Goal: Transaction & Acquisition: Obtain resource

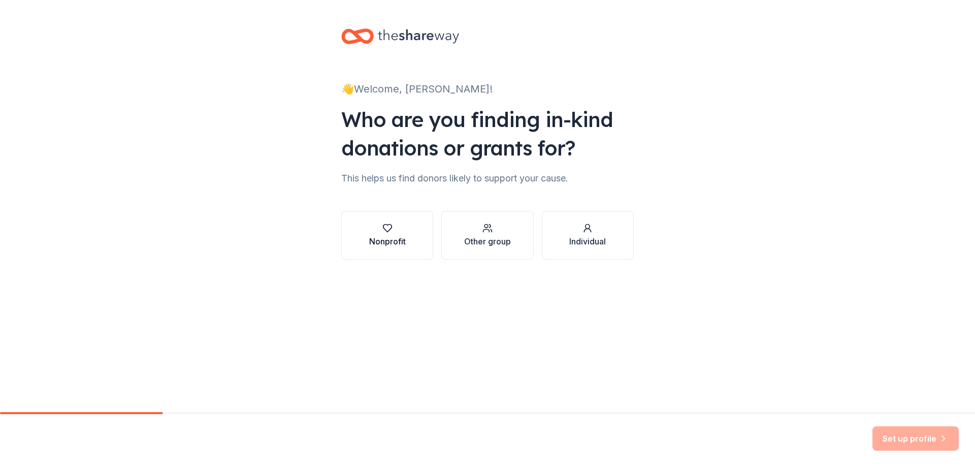
click at [388, 235] on div "Nonprofit" at bounding box center [387, 235] width 37 height 24
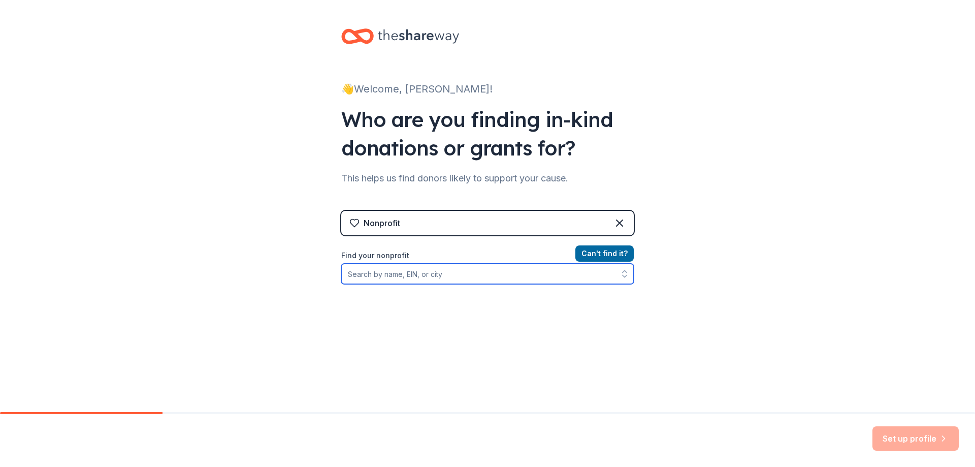
click at [387, 276] on input "Find your nonprofit" at bounding box center [487, 274] width 293 height 20
click at [547, 281] on input "The Feeling Fresh Project" at bounding box center [487, 274] width 293 height 20
click at [450, 278] on input "The Feeling Fresh Project" at bounding box center [487, 274] width 293 height 20
click at [623, 277] on icon "button" at bounding box center [625, 276] width 4 height 2
click at [438, 278] on input "The Feeling Fresh Project" at bounding box center [487, 274] width 293 height 20
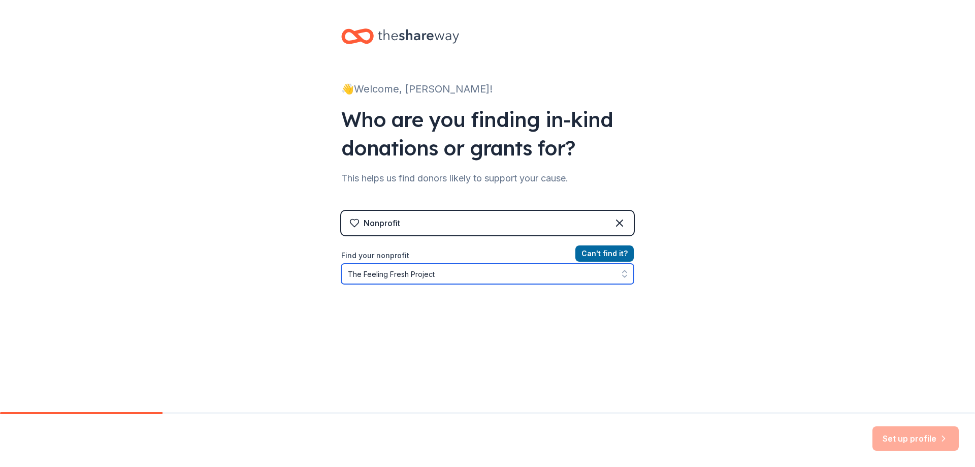
drag, startPoint x: 450, startPoint y: 276, endPoint x: 310, endPoint y: 285, distance: 140.5
click at [310, 285] on div "👋 Welcome, [PERSON_NAME]! Who are you finding in-kind donations or grants for? …" at bounding box center [487, 217] width 975 height 434
type input "[US_EMPLOYER_IDENTIFICATION_NUMBER]"
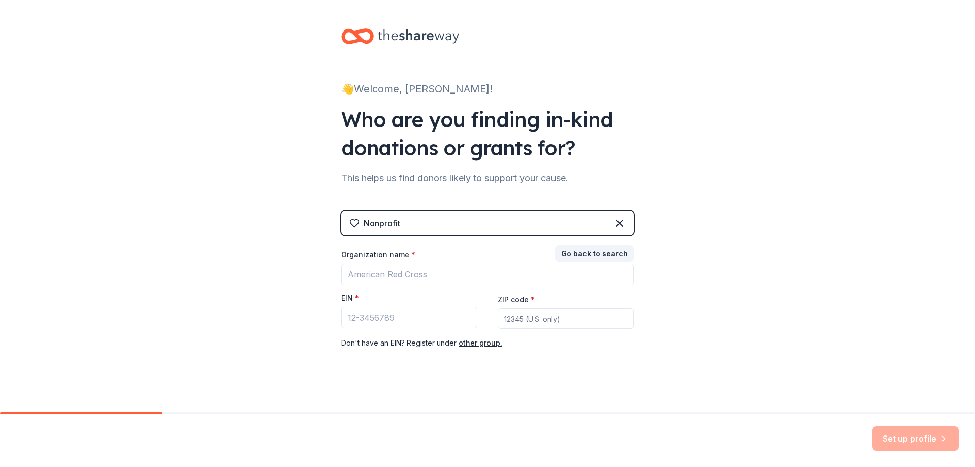
click at [402, 297] on div "Go back to search Organization name * EIN * ZIP code * Don ' t have an EIN? Reg…" at bounding box center [487, 298] width 293 height 102
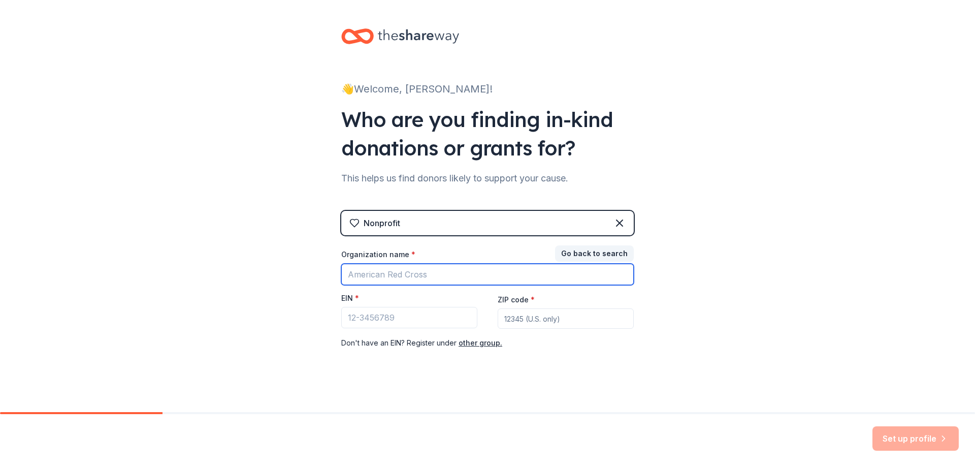
click at [446, 277] on input "Organization name *" at bounding box center [487, 274] width 293 height 21
type input "The Feeling Fresh Project"
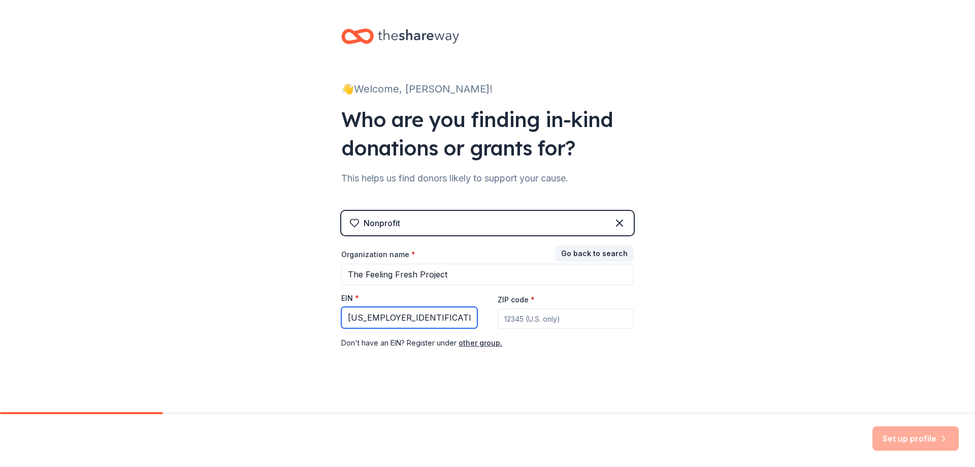
type input "[US_EMPLOYER_IDENTIFICATION_NUMBER]"
click at [533, 316] on input "ZIP code *" at bounding box center [566, 318] width 136 height 20
type input "78666"
click at [913, 437] on button "Set up profile" at bounding box center [916, 438] width 86 height 24
click at [927, 441] on div "Set up profile" at bounding box center [916, 438] width 86 height 24
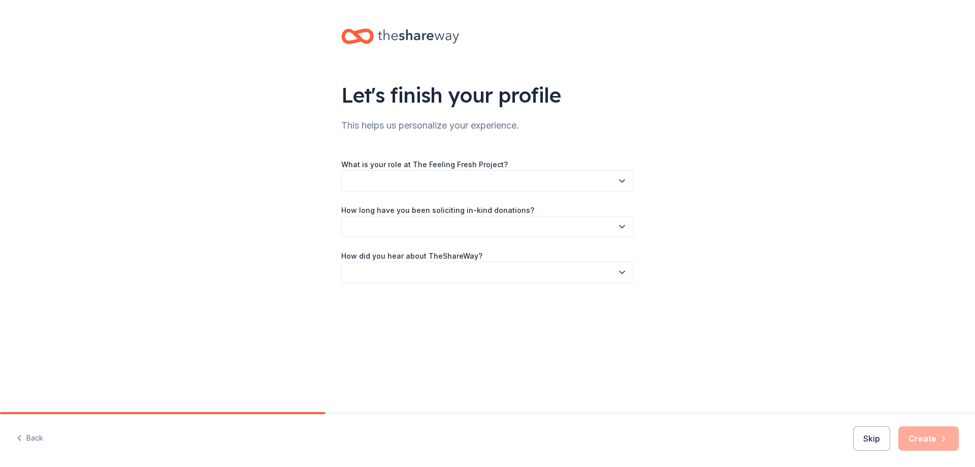
click at [403, 182] on button "button" at bounding box center [487, 180] width 293 height 21
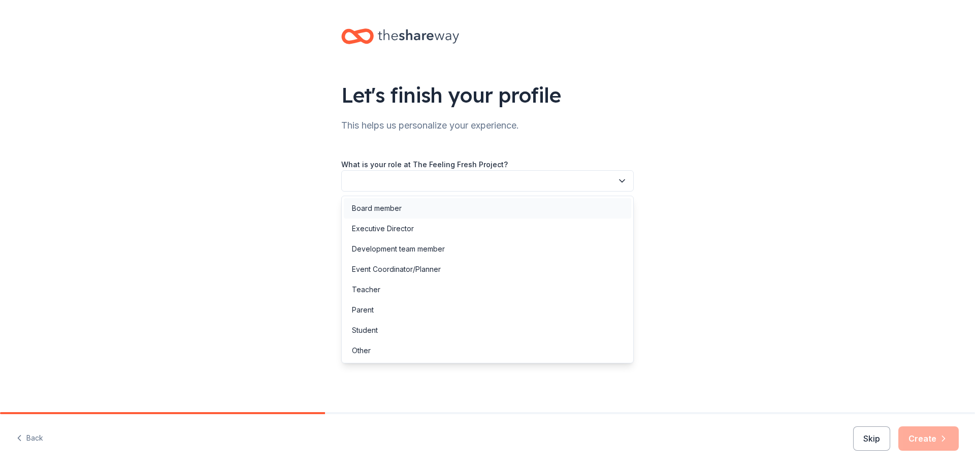
click at [392, 209] on div "Board member" at bounding box center [377, 208] width 50 height 12
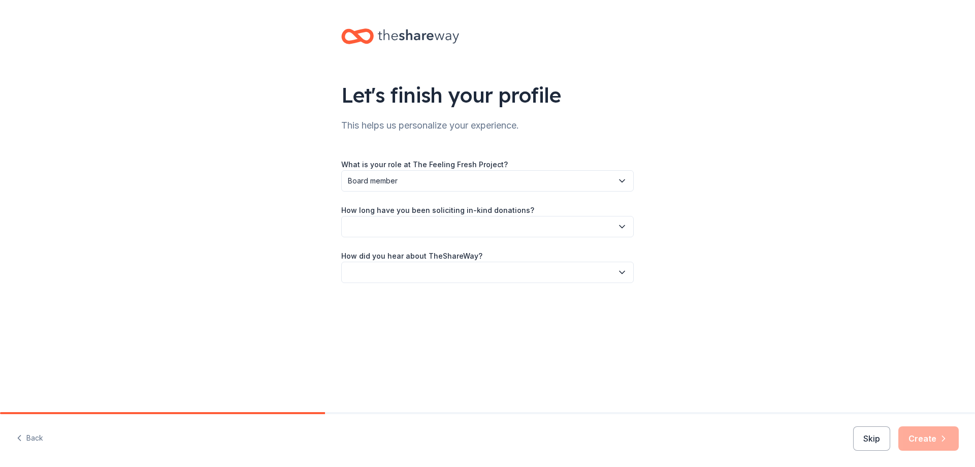
click at [405, 227] on button "button" at bounding box center [487, 226] width 293 height 21
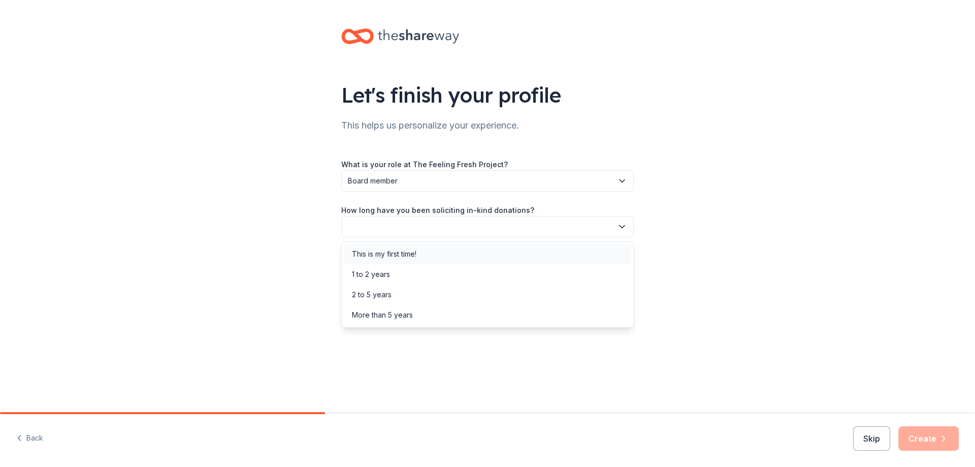
click at [386, 251] on div "This is my first time!" at bounding box center [384, 254] width 65 height 12
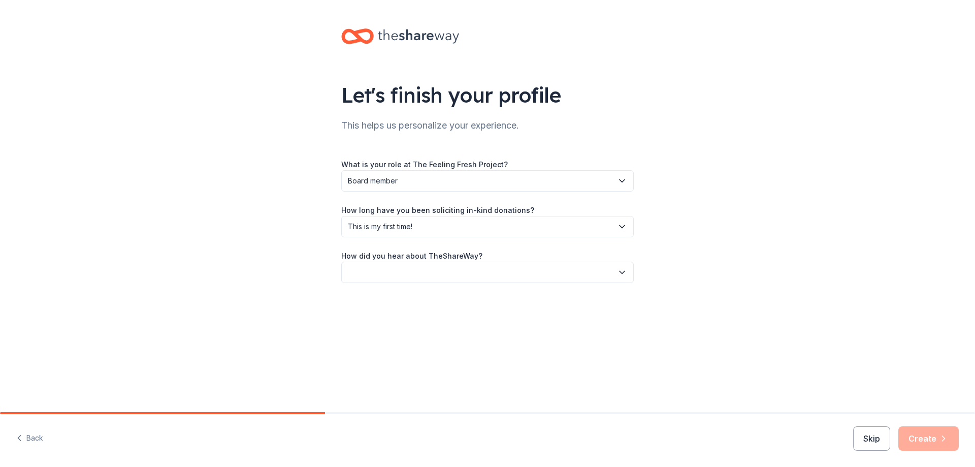
click at [451, 272] on button "button" at bounding box center [487, 272] width 293 height 21
click at [380, 324] on div "Online search" at bounding box center [375, 320] width 46 height 12
click at [928, 436] on button "Create" at bounding box center [929, 438] width 60 height 24
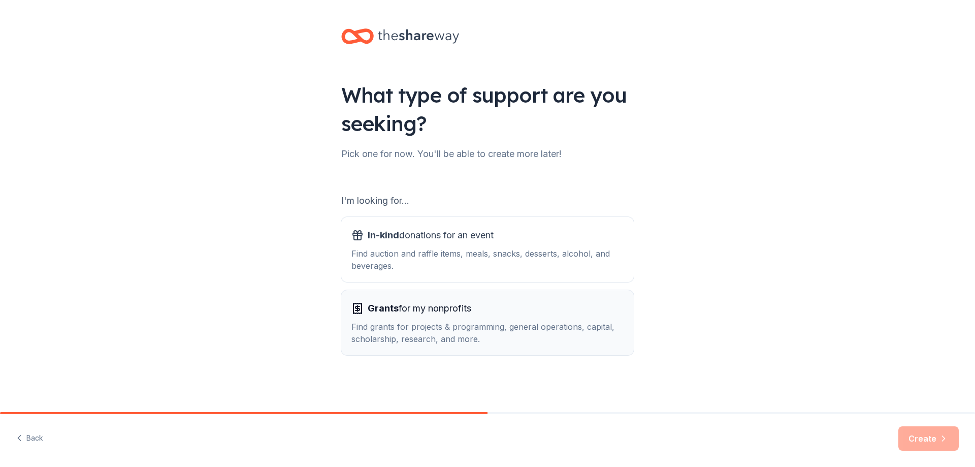
click at [407, 322] on div "Find grants for projects & programming, general operations, capital, scholarshi…" at bounding box center [488, 333] width 272 height 24
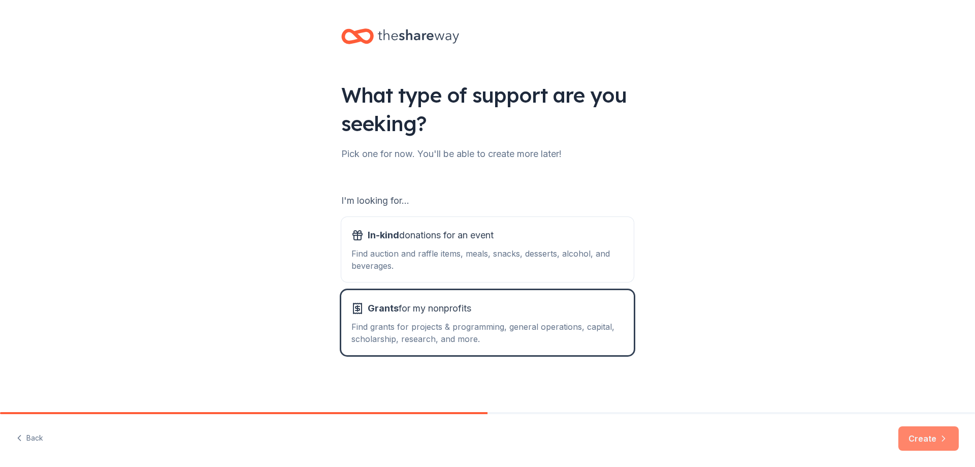
click at [937, 438] on button "Create" at bounding box center [929, 438] width 60 height 24
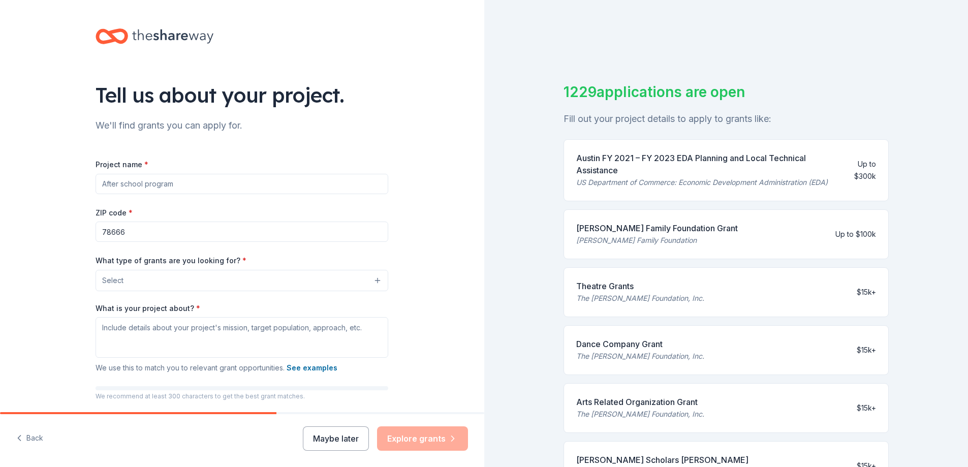
click at [177, 185] on input "Project name *" at bounding box center [241, 184] width 293 height 20
type input "The Feeling Fresh Project"
click at [172, 277] on button "Select" at bounding box center [244, 280] width 293 height 21
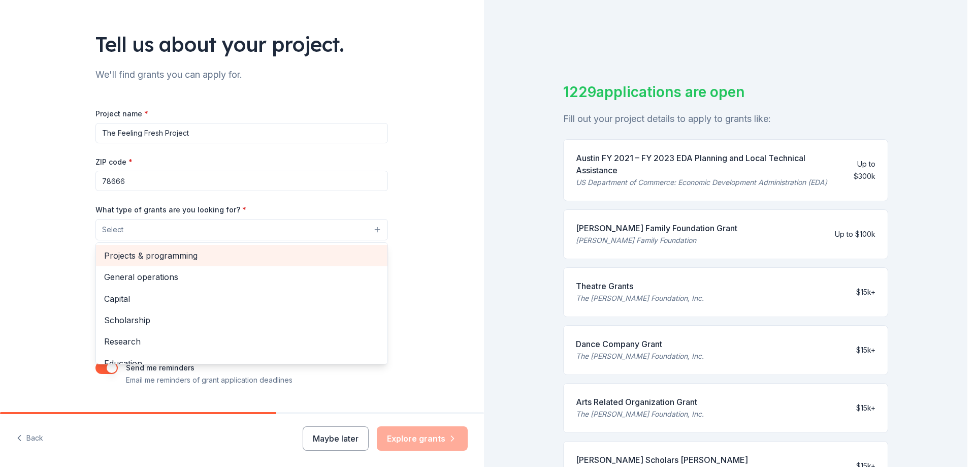
click at [178, 254] on span "Projects & programming" at bounding box center [241, 255] width 275 height 13
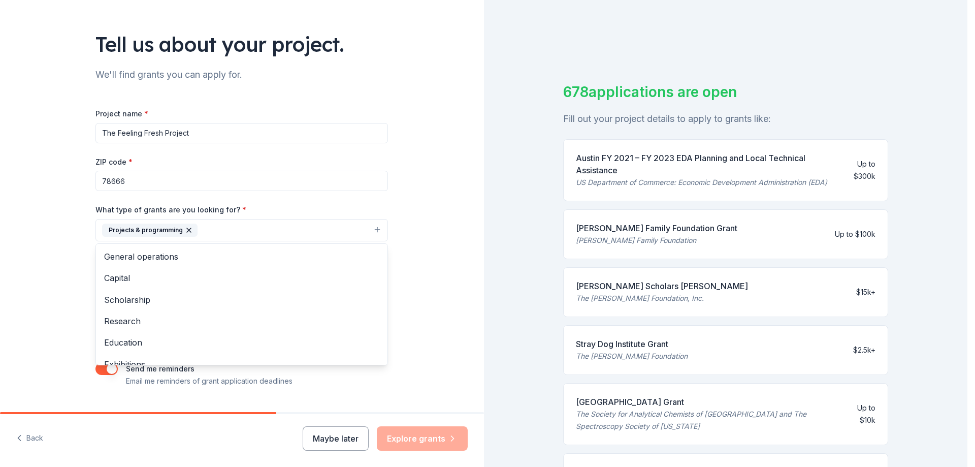
click at [59, 253] on div "Tell us about your project. We'll find grants you can apply for. Project name *…" at bounding box center [242, 192] width 484 height 487
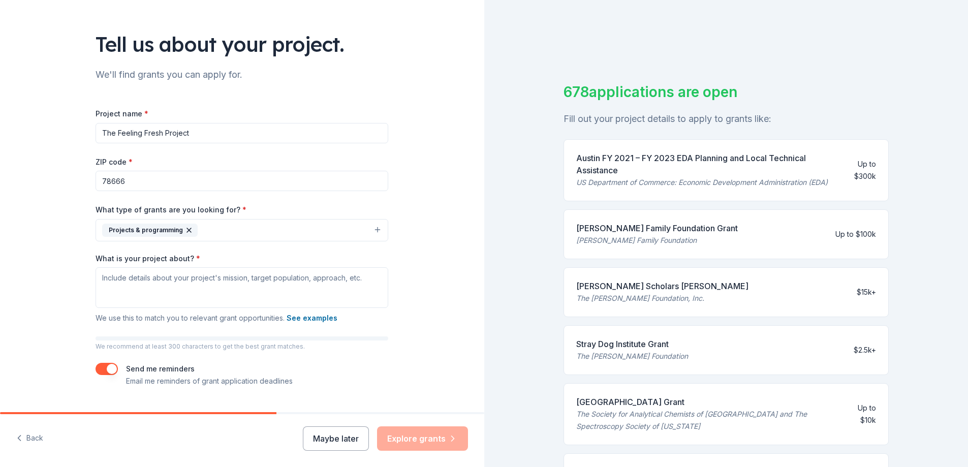
click at [232, 229] on button "Projects & programming" at bounding box center [241, 230] width 293 height 22
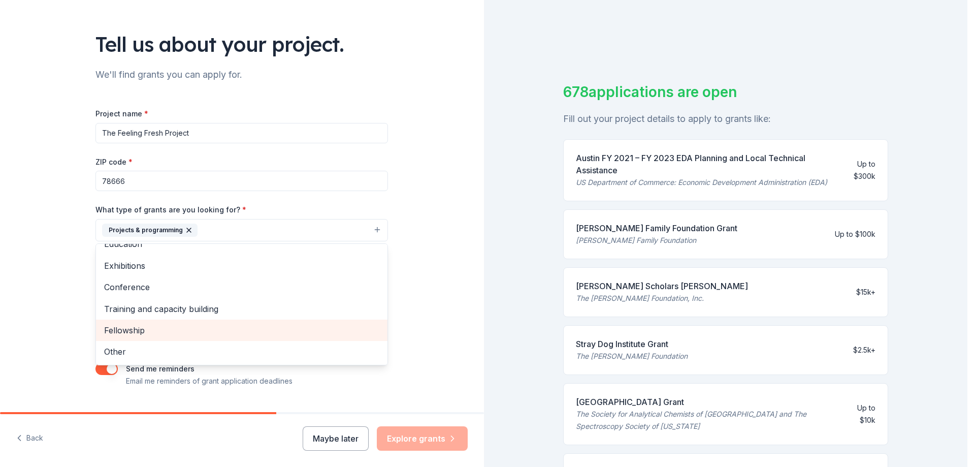
scroll to position [75, 0]
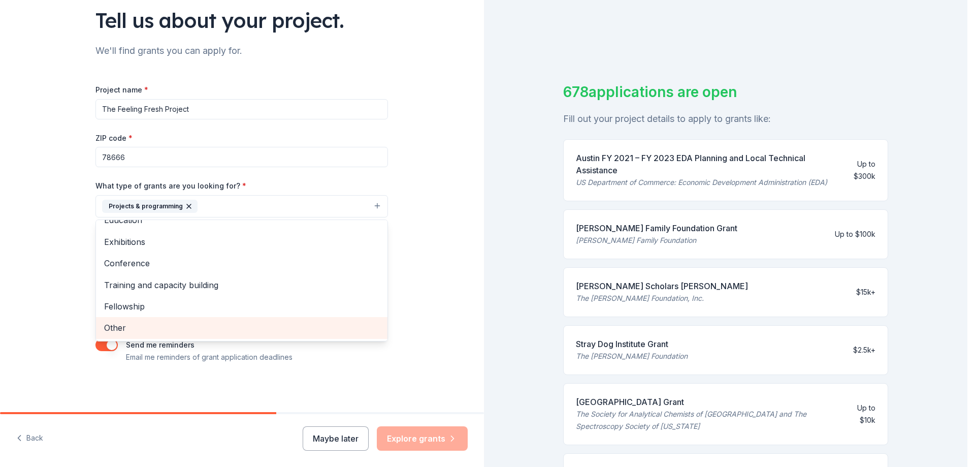
click at [151, 325] on span "Other" at bounding box center [241, 327] width 275 height 13
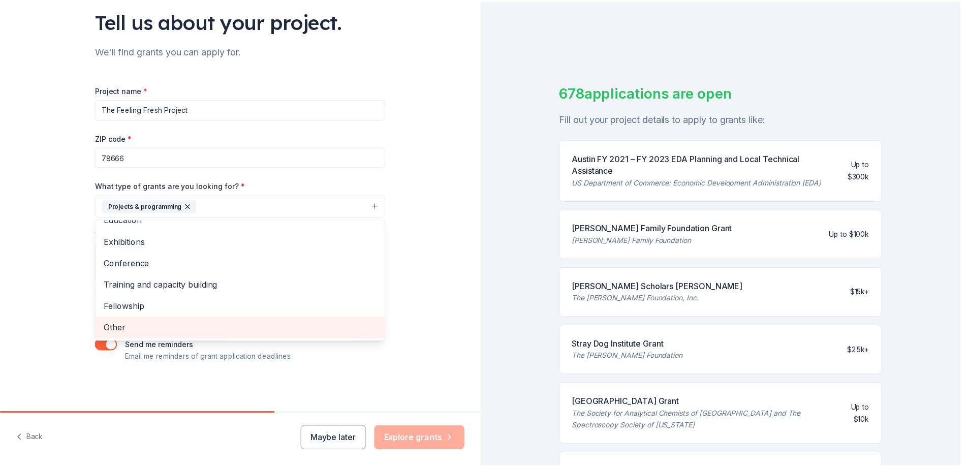
scroll to position [77, 0]
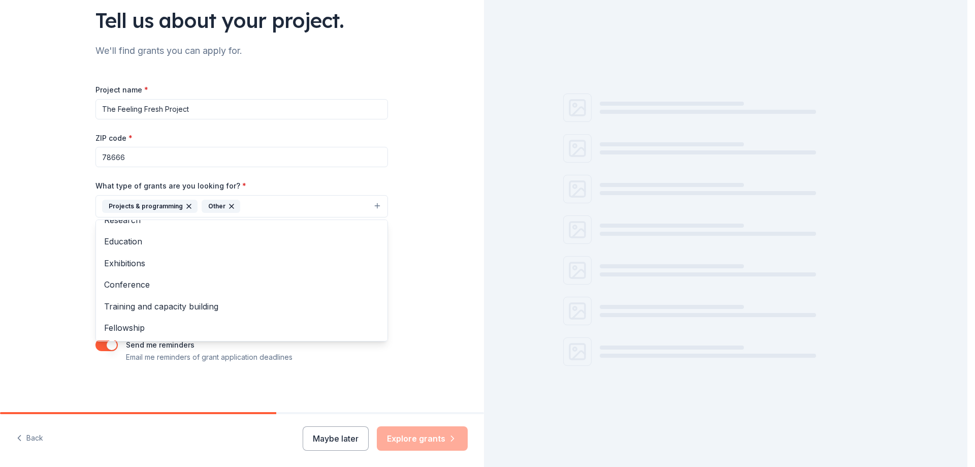
click at [43, 268] on div "Tell us about your project. We'll find grants you can apply for. Project name *…" at bounding box center [242, 168] width 484 height 487
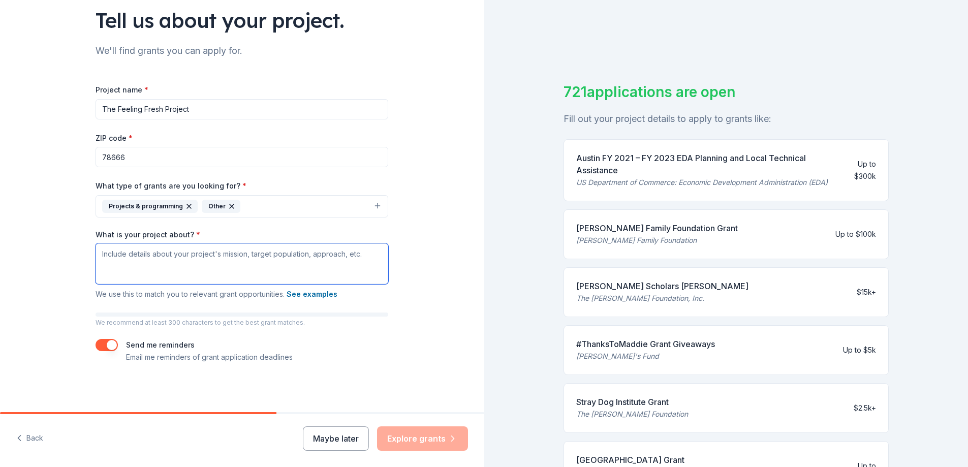
click at [136, 256] on textarea "What is your project about? *" at bounding box center [241, 263] width 293 height 41
paste textarea "The purpose of The Feeling Fresh Project is to provide hygiene supplies to stud…"
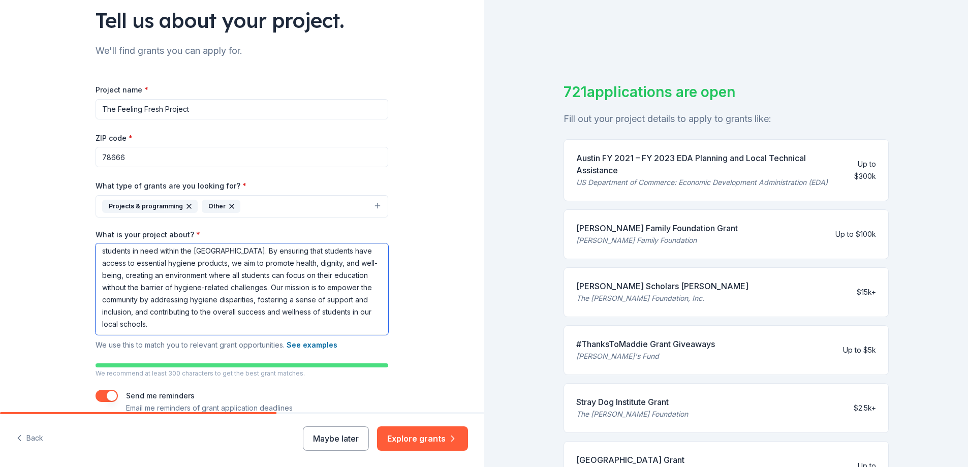
scroll to position [125, 0]
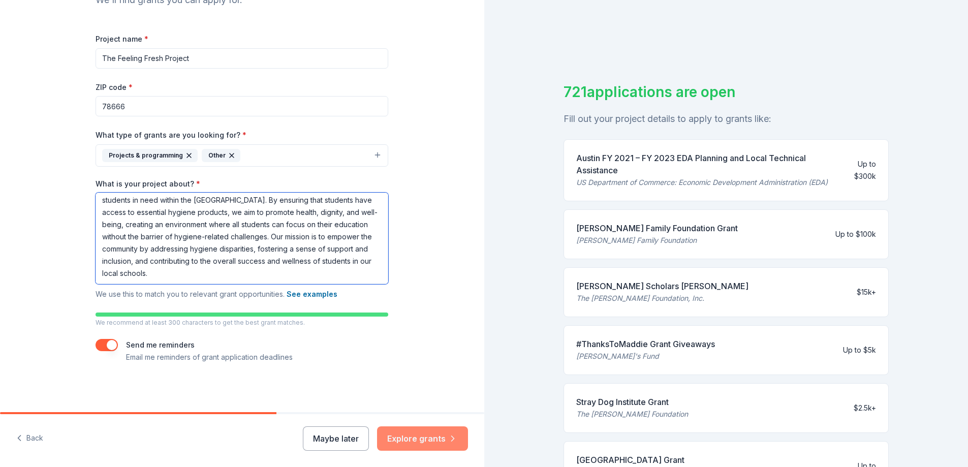
type textarea "The purpose of The Feeling Fresh Project is to provide hygiene supplies to stud…"
click at [420, 436] on button "Explore grants" at bounding box center [422, 438] width 91 height 24
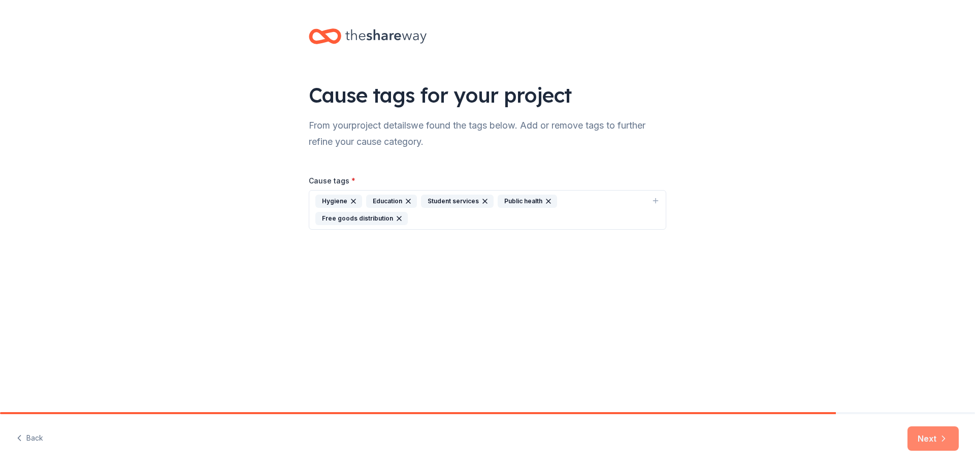
click at [939, 436] on icon "button" at bounding box center [944, 438] width 10 height 10
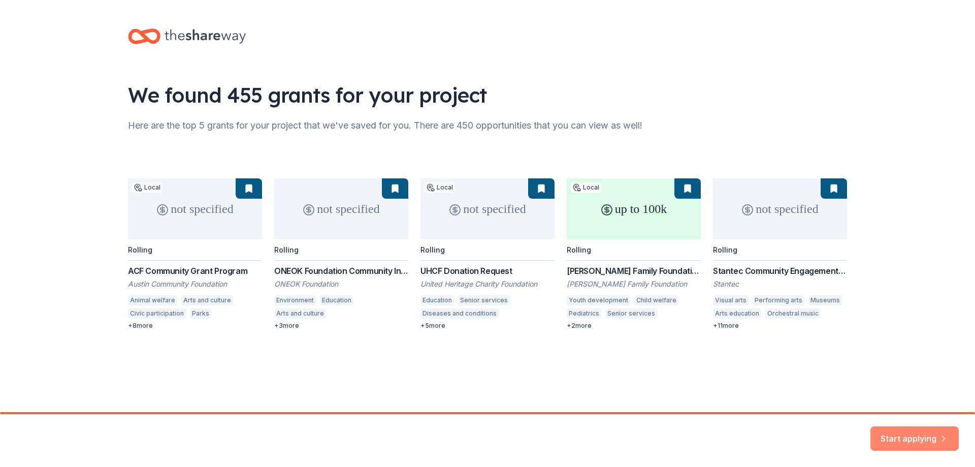
click at [932, 432] on button "Start applying" at bounding box center [915, 432] width 88 height 24
click at [902, 435] on div "Start applying" at bounding box center [915, 438] width 88 height 24
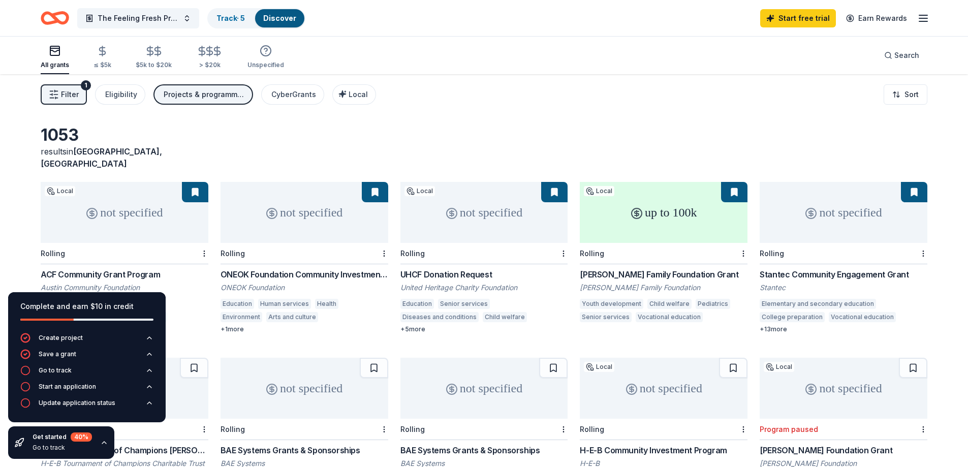
click at [653, 202] on div "up to 100k" at bounding box center [664, 212] width 168 height 61
click at [732, 182] on button at bounding box center [734, 192] width 26 height 20
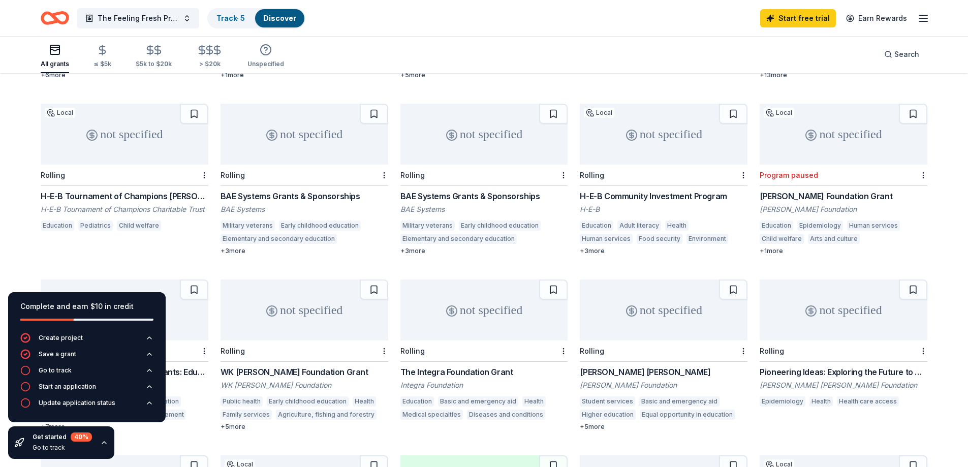
scroll to position [203, 0]
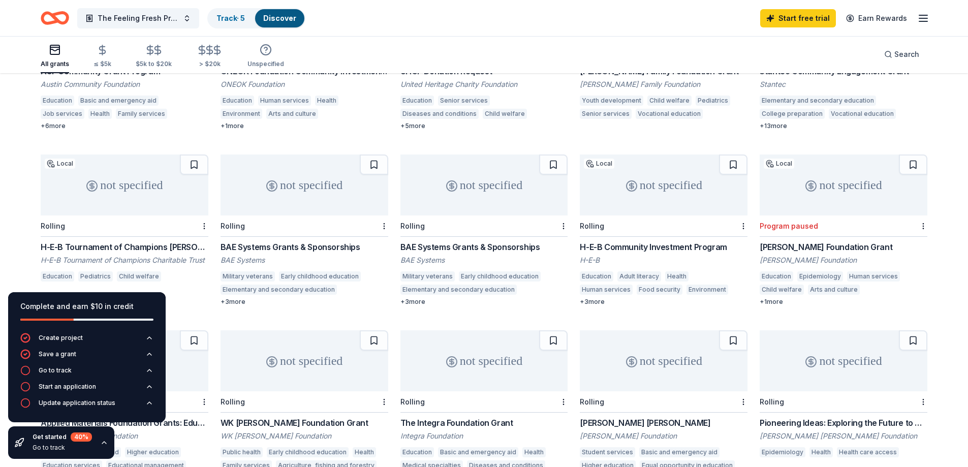
click at [168, 241] on div "H-E-B Tournament of Champions [PERSON_NAME]" at bounding box center [125, 247] width 168 height 12
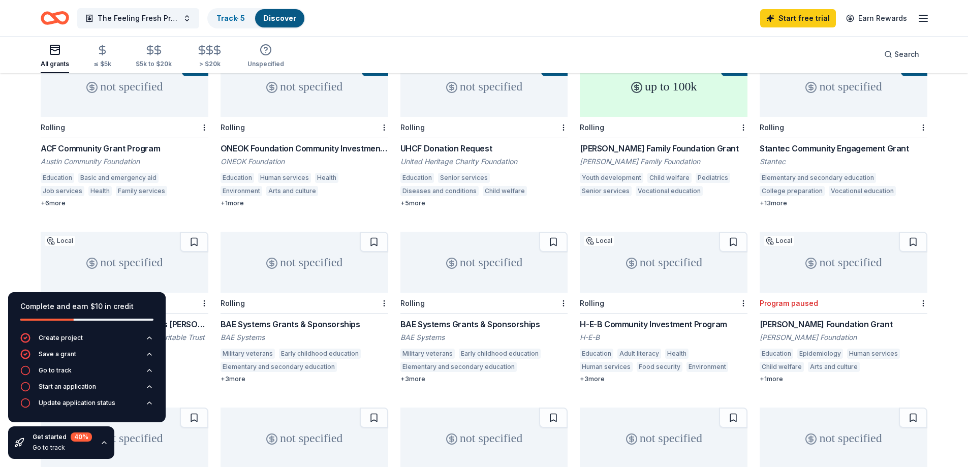
scroll to position [51, 0]
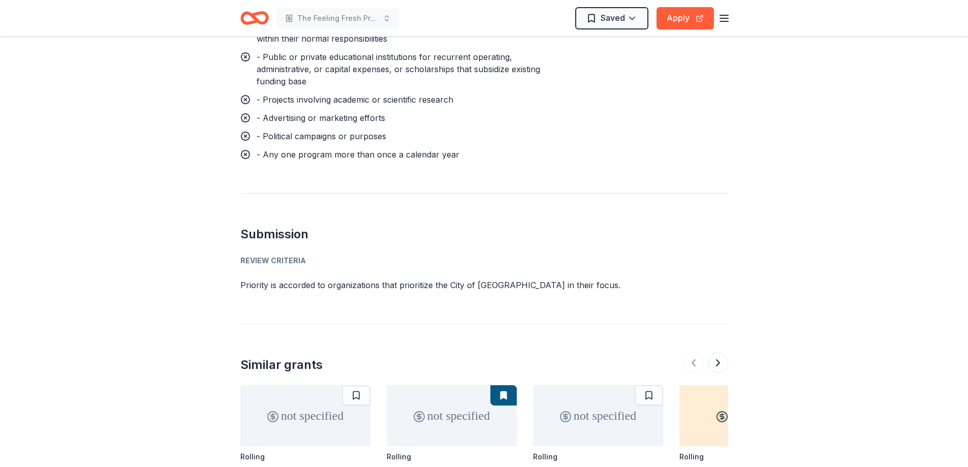
scroll to position [914, 0]
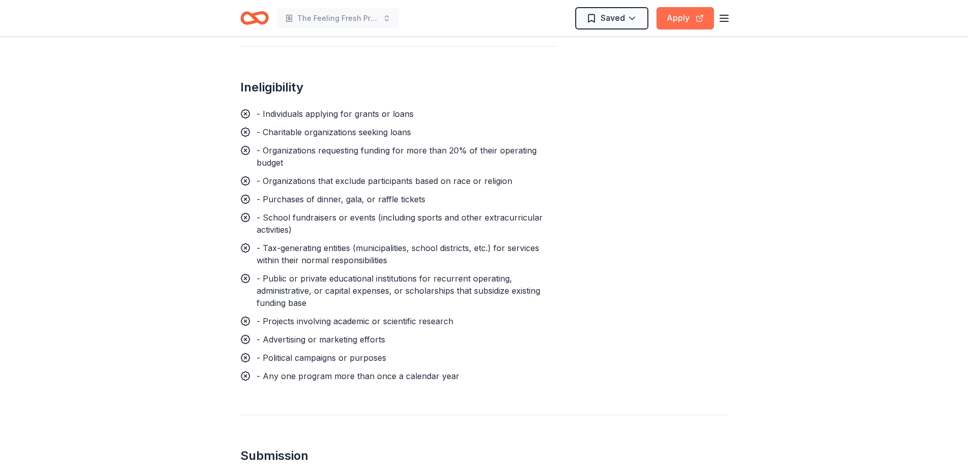
click at [680, 19] on button "Apply" at bounding box center [684, 18] width 57 height 22
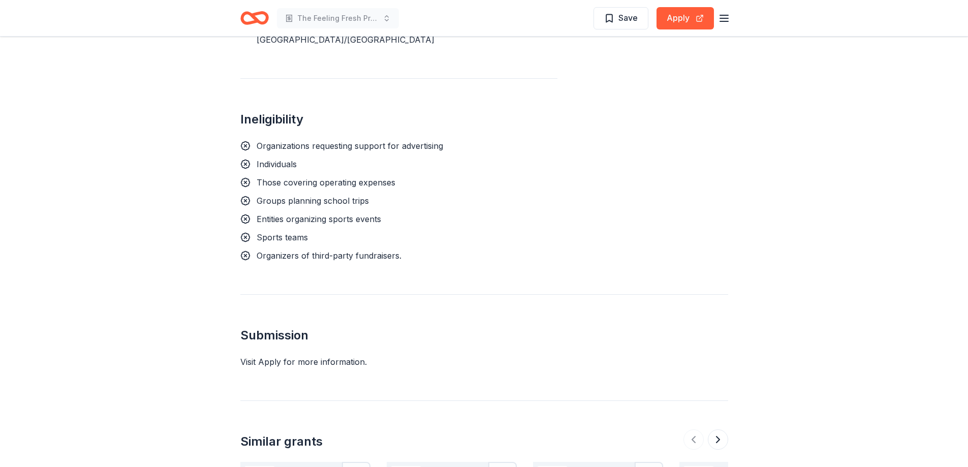
scroll to position [965, 0]
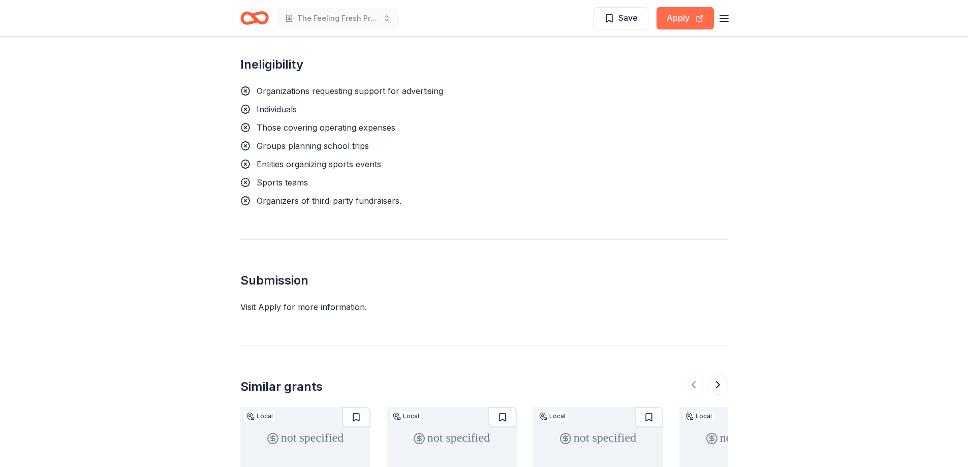
click at [676, 21] on button "Apply" at bounding box center [684, 18] width 57 height 22
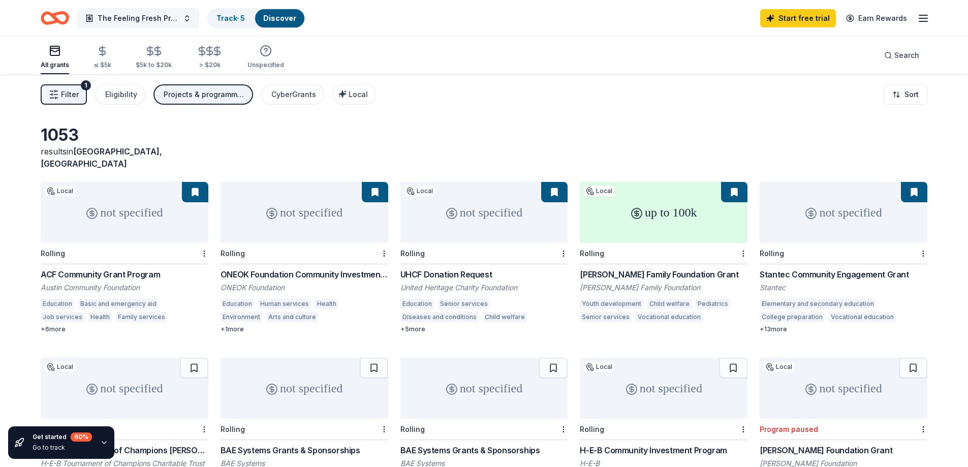
click at [188, 20] on button "The Feeling Fresh Project" at bounding box center [138, 18] width 122 height 20
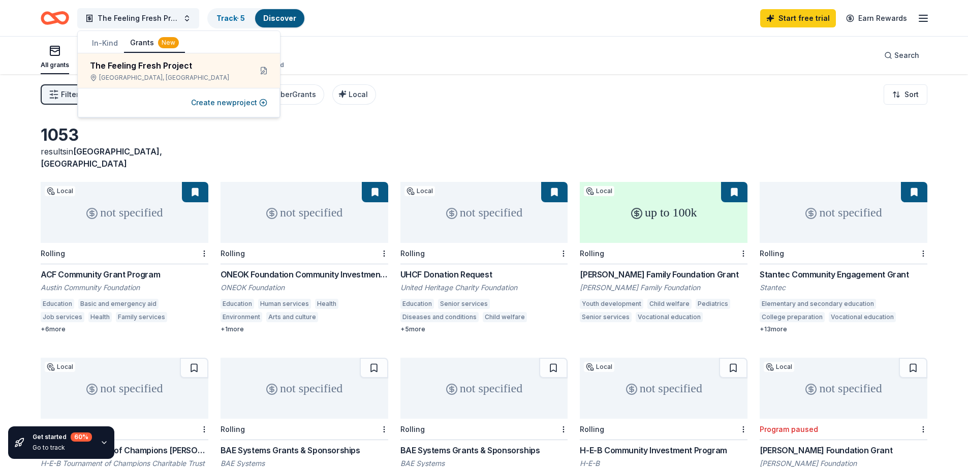
click at [413, 97] on div "Filter 1 Eligibility Projects & programming, Other CyberGrants Local Sort" at bounding box center [484, 94] width 968 height 41
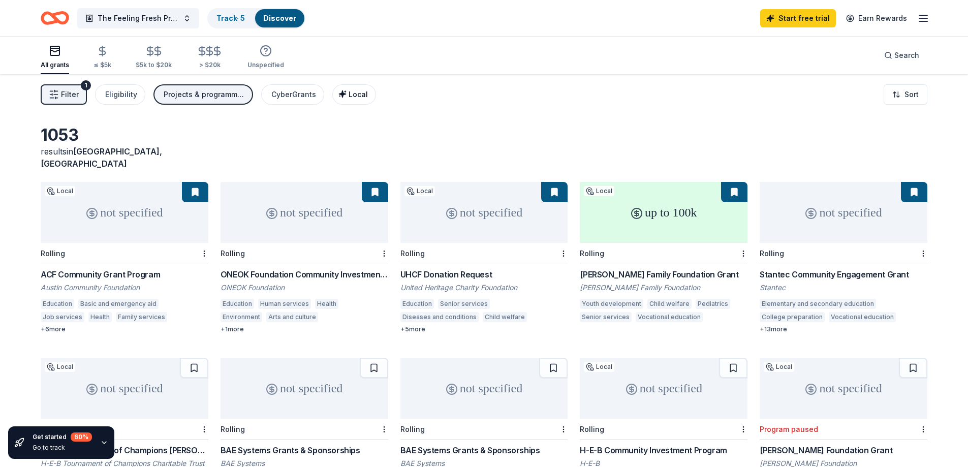
click at [353, 97] on span "Local" at bounding box center [357, 94] width 19 height 9
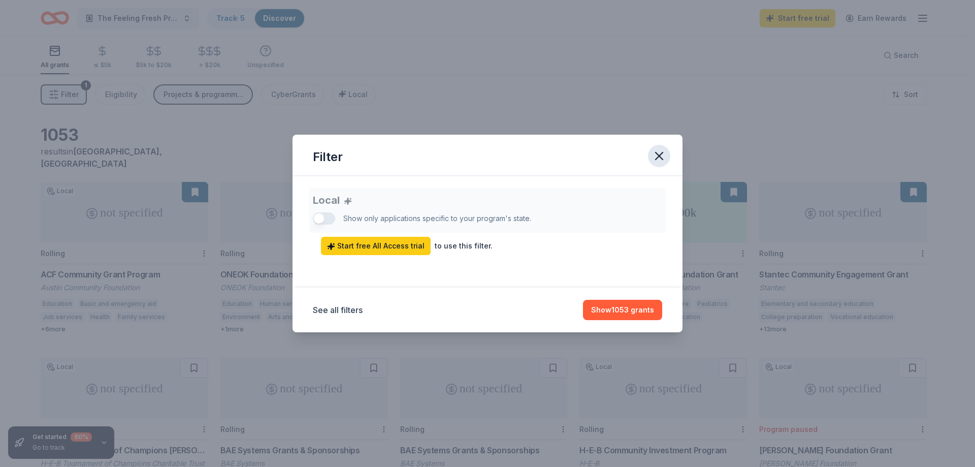
click at [663, 157] on icon "button" at bounding box center [659, 156] width 14 height 14
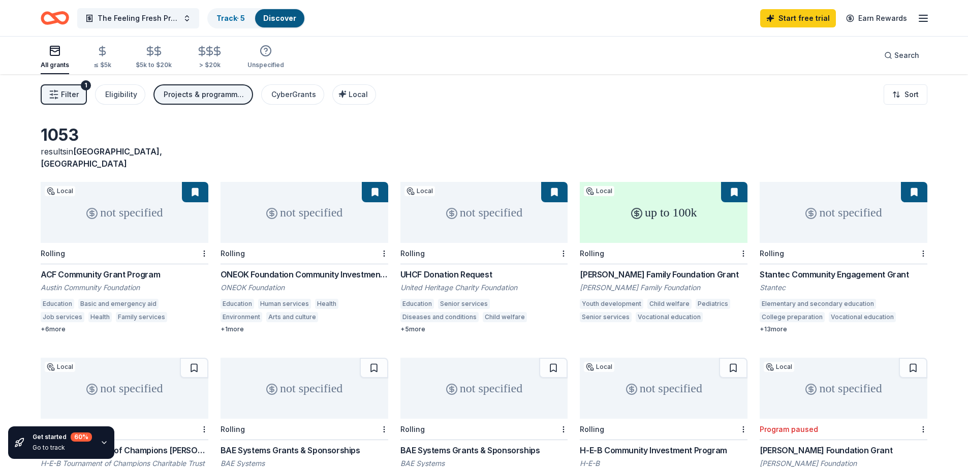
click at [102, 443] on icon "button" at bounding box center [104, 442] width 4 height 2
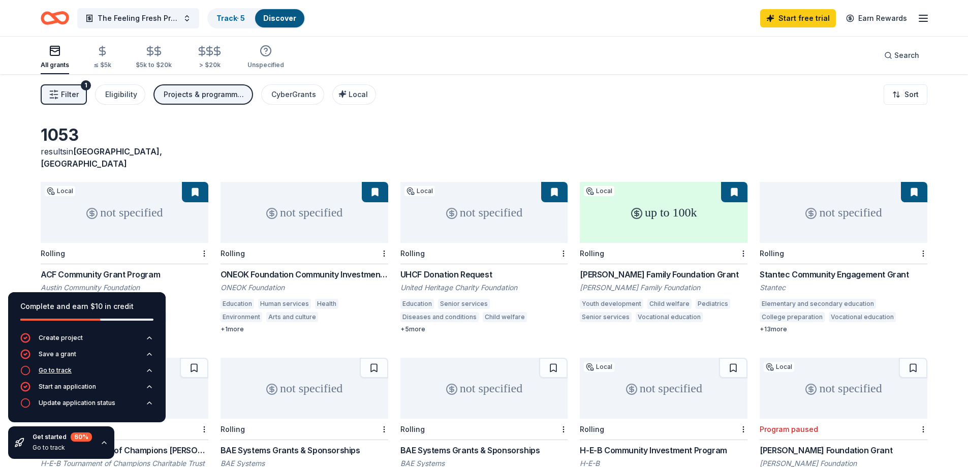
click at [61, 371] on div "Go to track" at bounding box center [55, 370] width 33 height 8
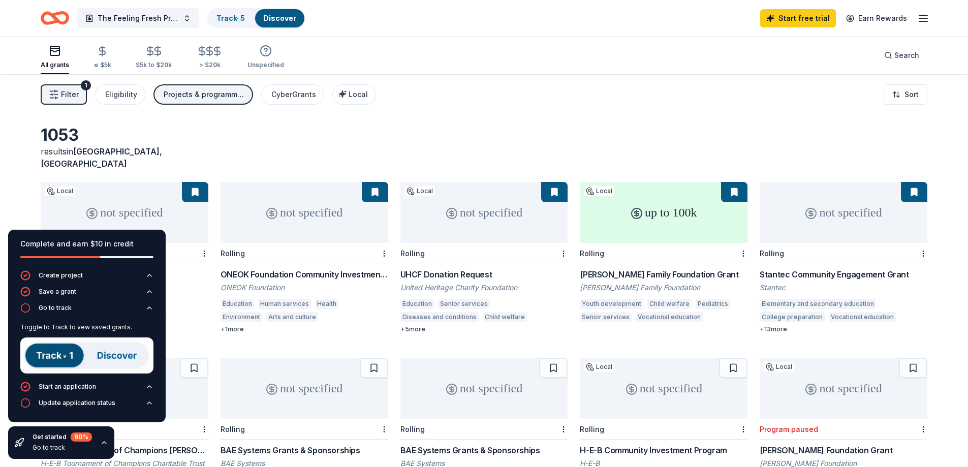
click at [62, 355] on img at bounding box center [86, 355] width 133 height 36
click at [229, 20] on link "Track · 5" at bounding box center [230, 18] width 28 height 9
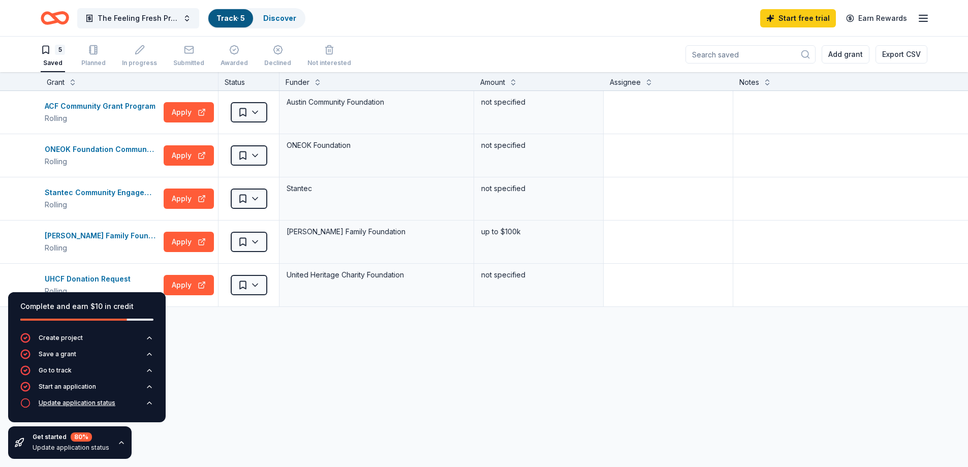
click at [104, 401] on div "Update application status" at bounding box center [77, 403] width 77 height 8
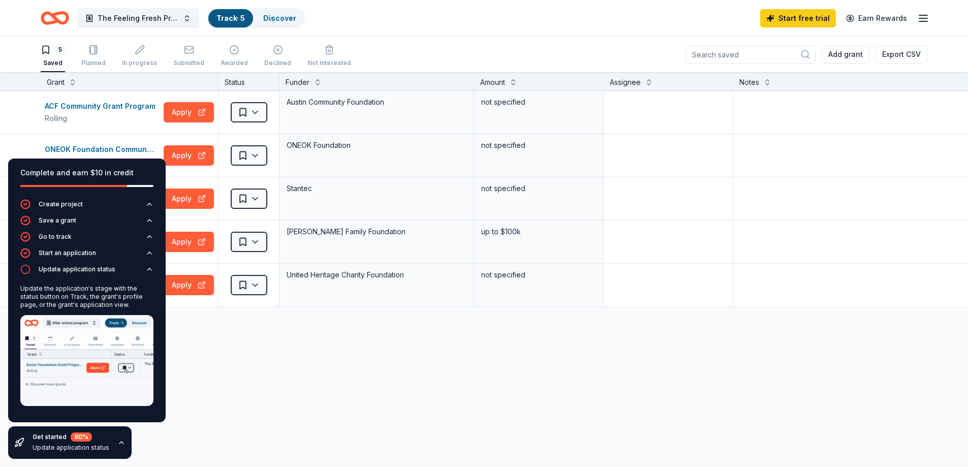
click at [182, 367] on div "ACF Community Grant Program Rolling Apply Saved Austin Community Foundation not…" at bounding box center [484, 294] width 968 height 407
click at [275, 324] on div "Discover more grants" at bounding box center [484, 321] width 968 height 28
click at [257, 111] on html "The Feeling Fresh Project Track · 5 Discover Start free trial Earn Rewards 5 Sa…" at bounding box center [484, 233] width 968 height 467
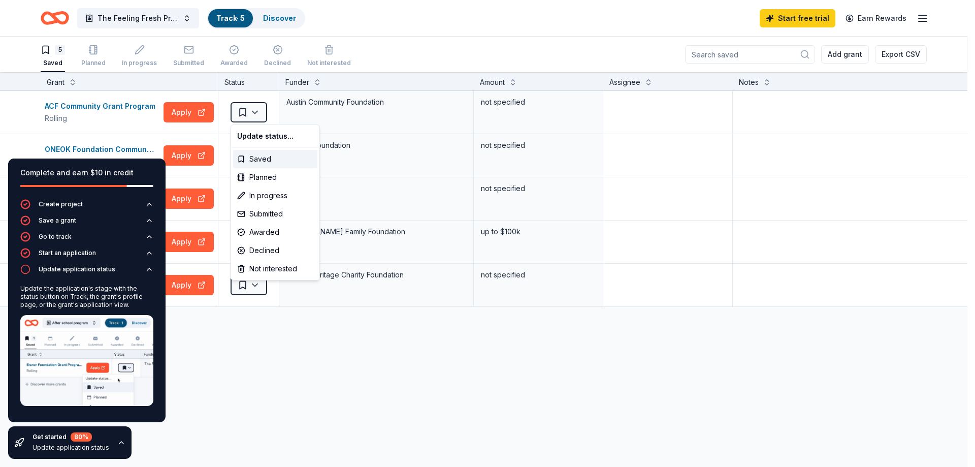
click at [446, 399] on html "The Feeling Fresh Project Track · 5 Discover Start free trial Earn Rewards 5 Sa…" at bounding box center [487, 233] width 975 height 467
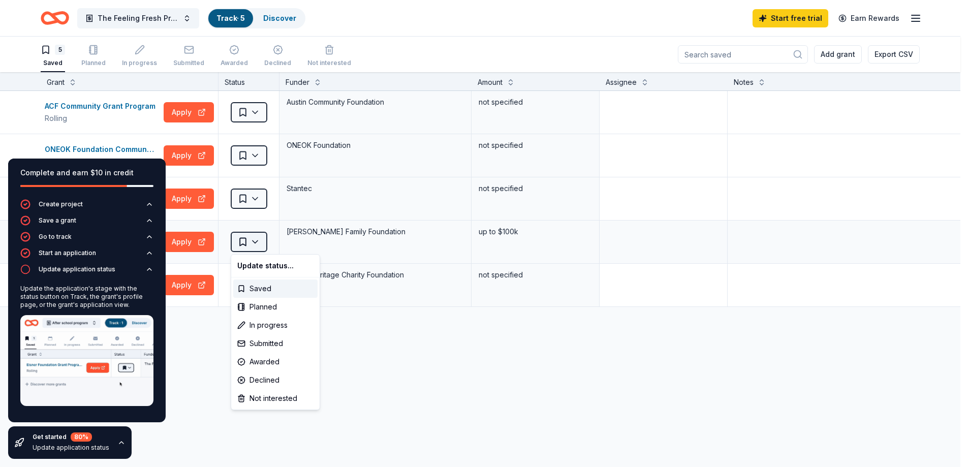
click at [258, 241] on html "The Feeling Fresh Project Track · 5 Discover Start free trial Earn Rewards 5 Sa…" at bounding box center [484, 233] width 968 height 467
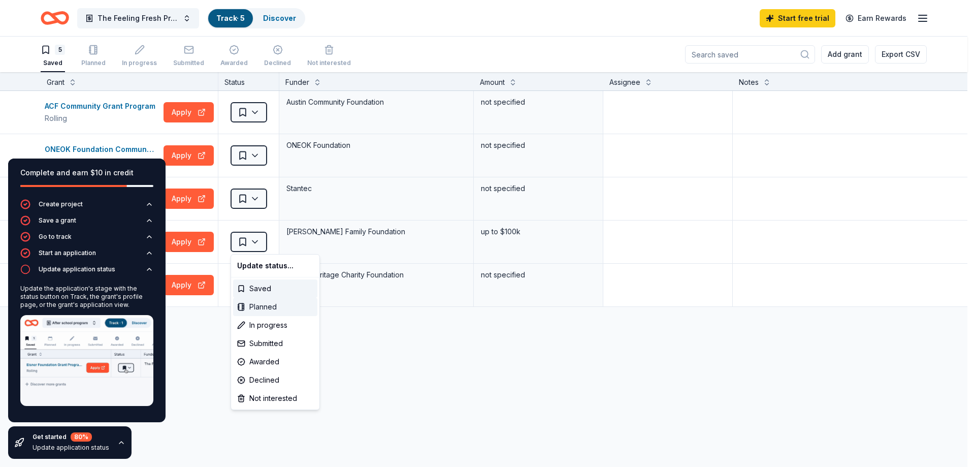
click at [261, 304] on div "Planned" at bounding box center [275, 307] width 84 height 18
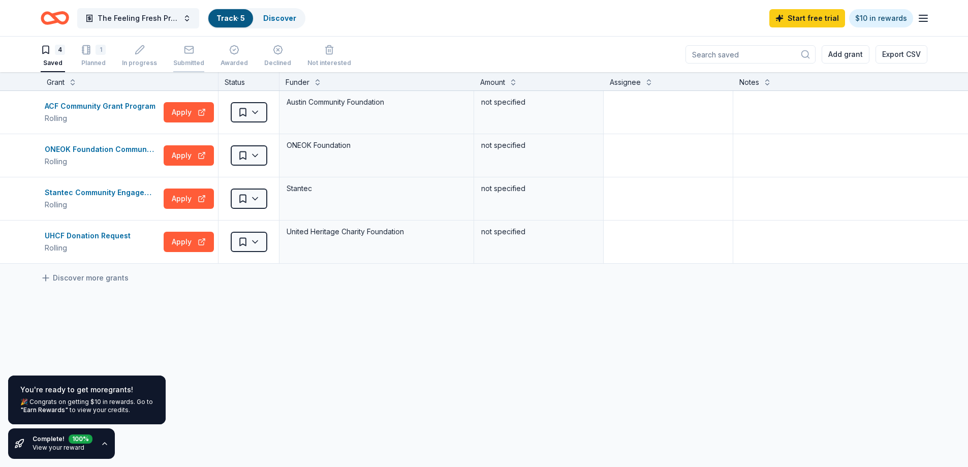
click at [184, 47] on icon "button" at bounding box center [189, 50] width 10 height 10
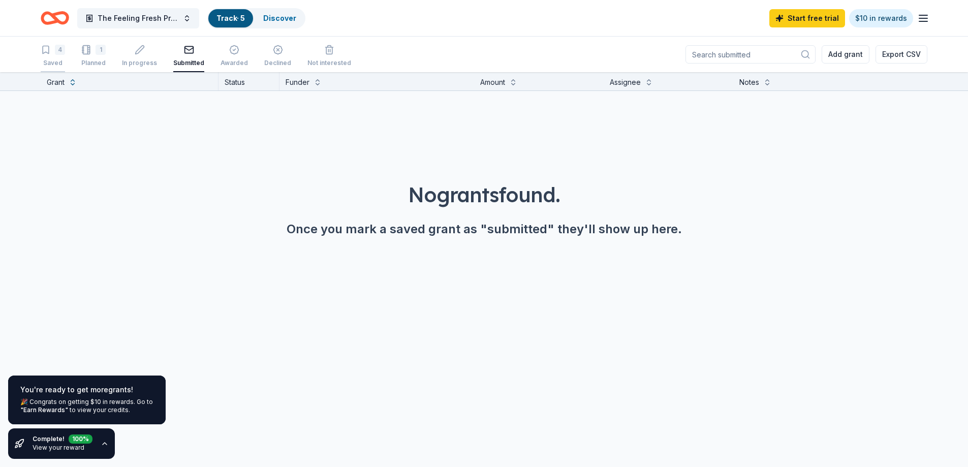
click at [51, 53] on div "4" at bounding box center [53, 50] width 24 height 10
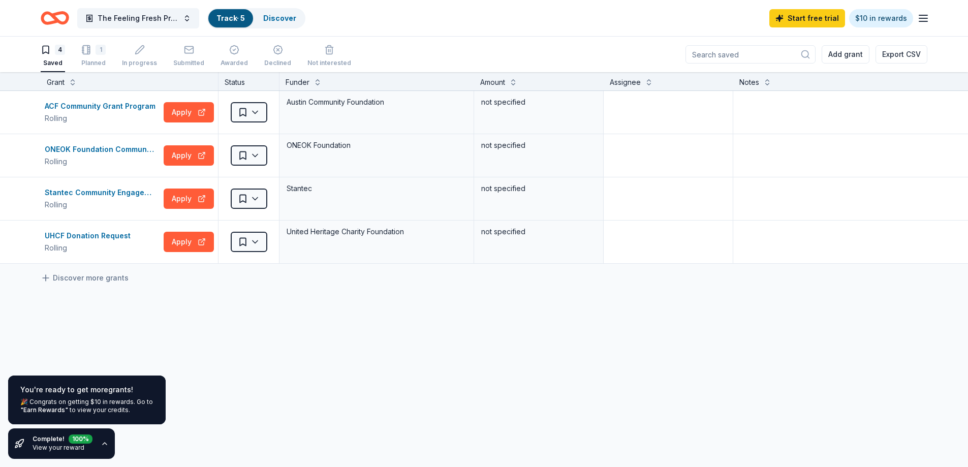
click at [55, 19] on icon "Home" at bounding box center [60, 18] width 16 height 10
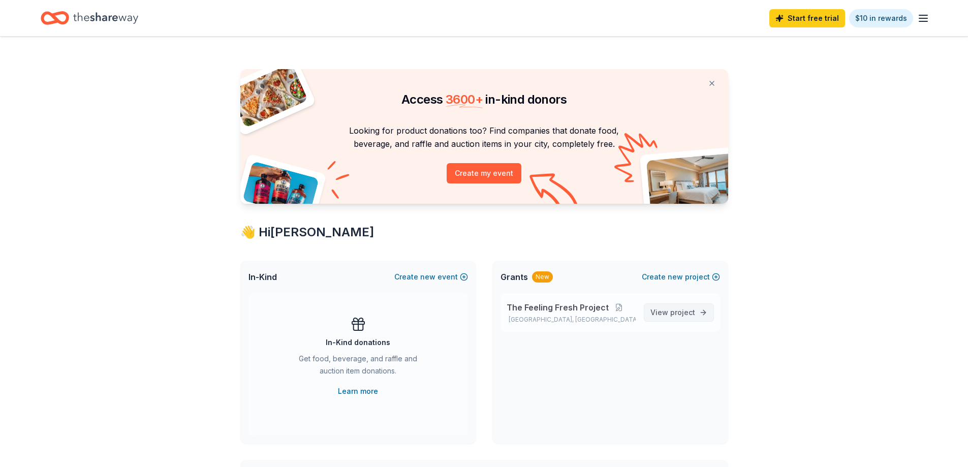
click at [662, 311] on span "View project" at bounding box center [672, 312] width 45 height 12
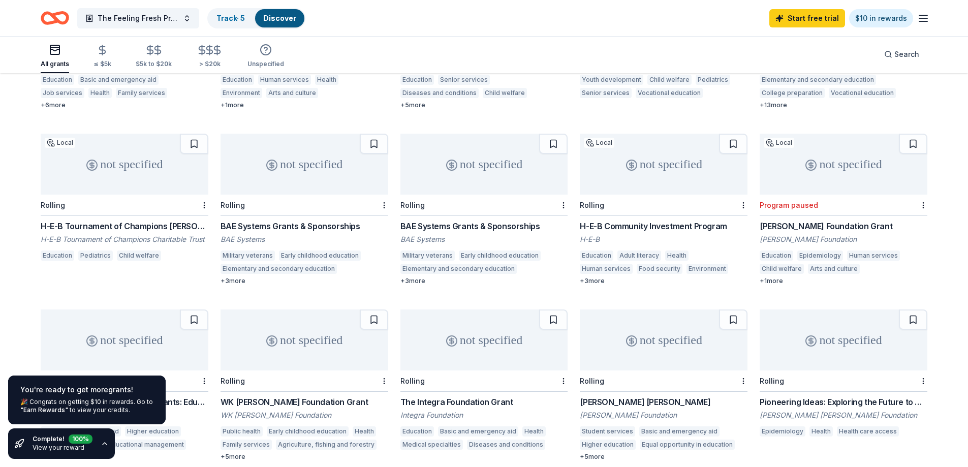
scroll to position [213, 0]
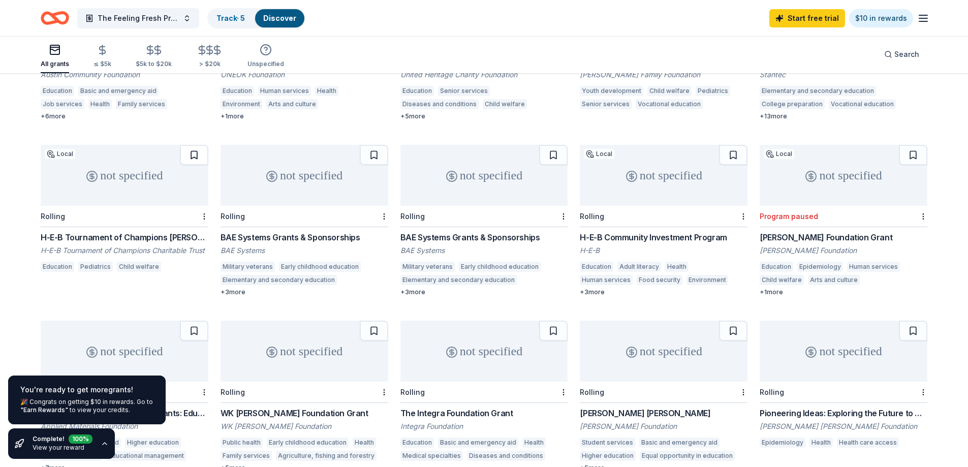
click at [191, 145] on button at bounding box center [194, 155] width 28 height 20
click at [234, 18] on link "Track · 6" at bounding box center [230, 18] width 29 height 9
click at [246, 19] on div "Track · 6" at bounding box center [230, 18] width 45 height 18
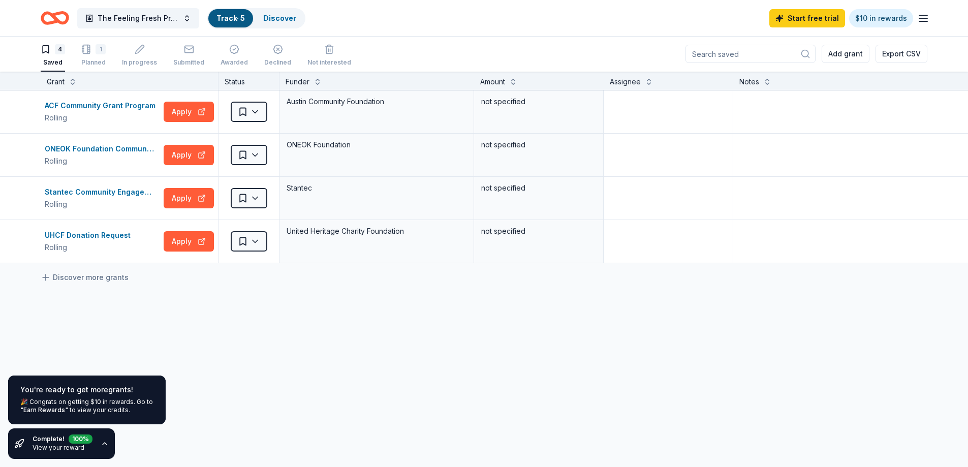
scroll to position [1, 0]
click at [223, 21] on link "Track · 5" at bounding box center [230, 18] width 28 height 9
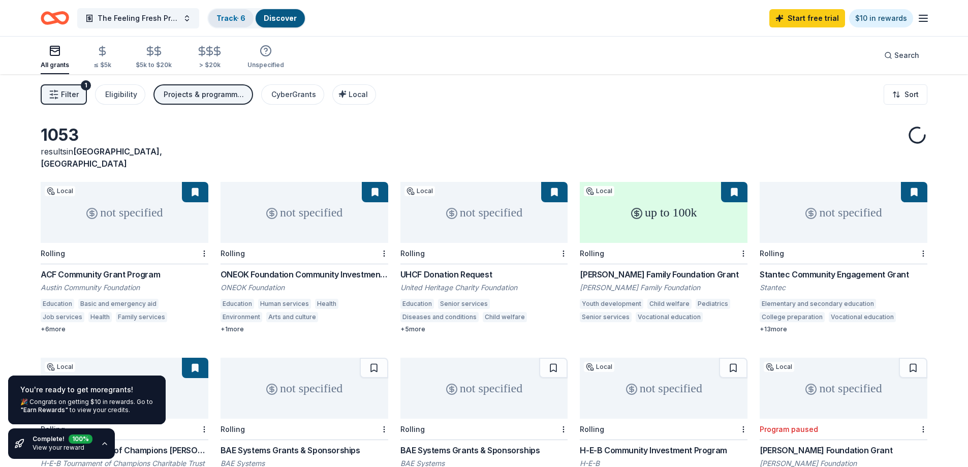
click at [231, 21] on link "Track · 6" at bounding box center [230, 18] width 29 height 9
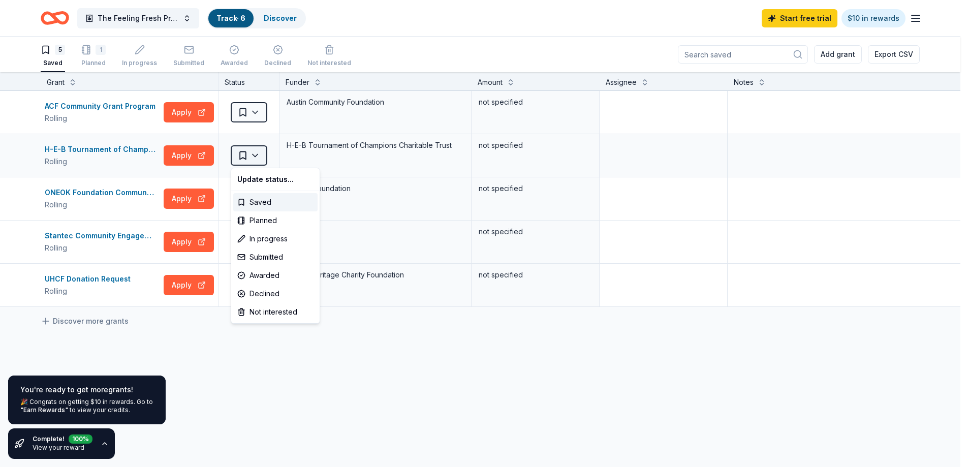
click at [254, 156] on html "The Feeling Fresh Project Track · 6 Discover Start free trial $10 in rewards 5 …" at bounding box center [484, 233] width 968 height 467
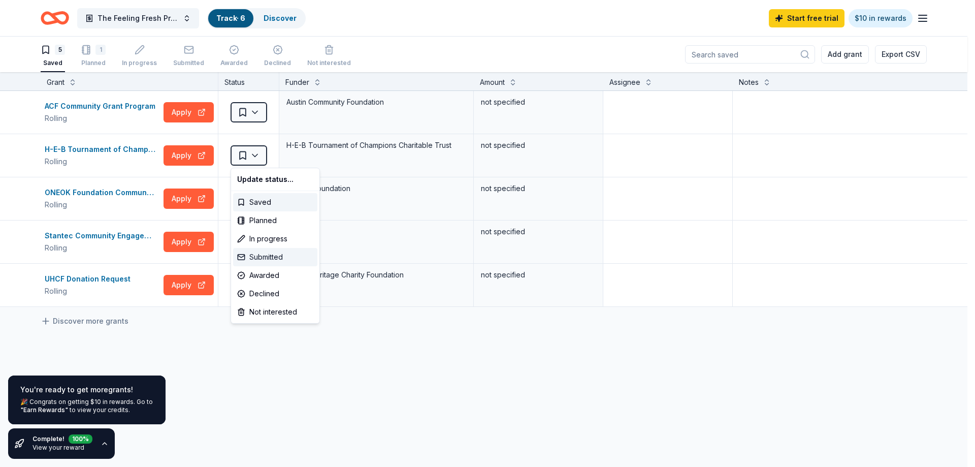
click at [277, 256] on div "Submitted" at bounding box center [275, 257] width 84 height 18
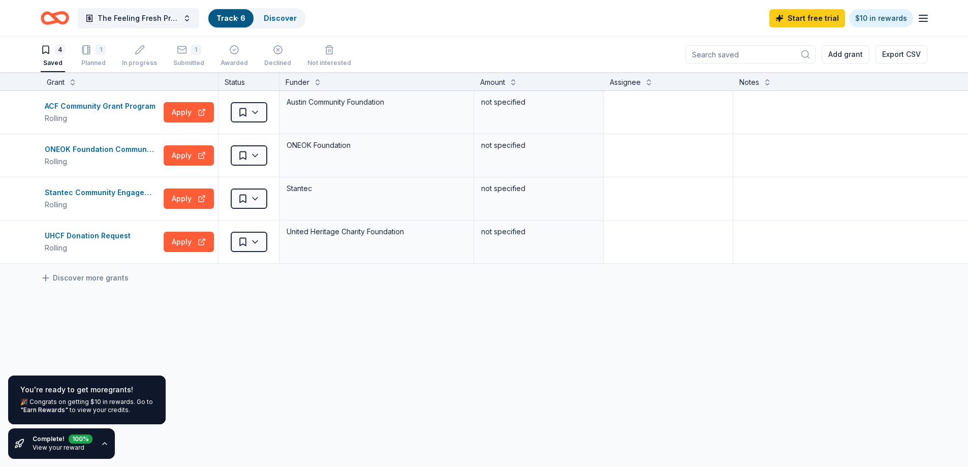
click at [54, 18] on icon "Home" at bounding box center [60, 18] width 16 height 10
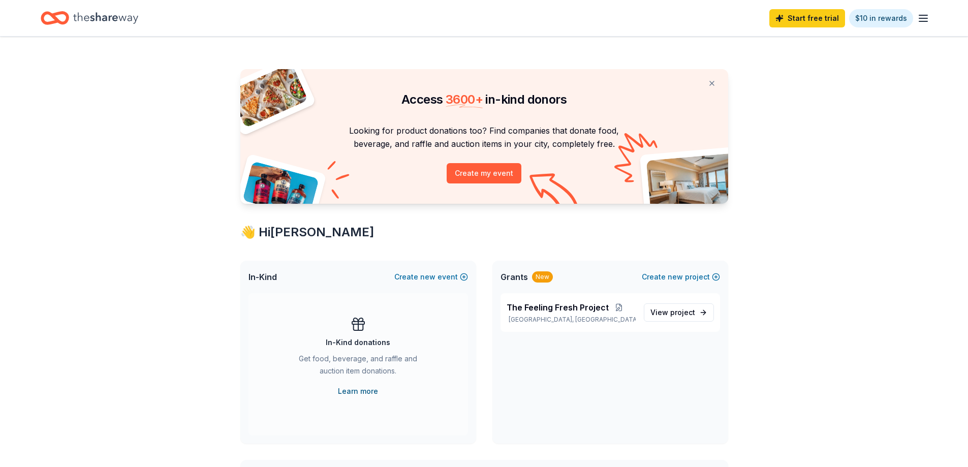
click at [367, 392] on link "Learn more" at bounding box center [358, 391] width 40 height 12
